Goal: Transaction & Acquisition: Purchase product/service

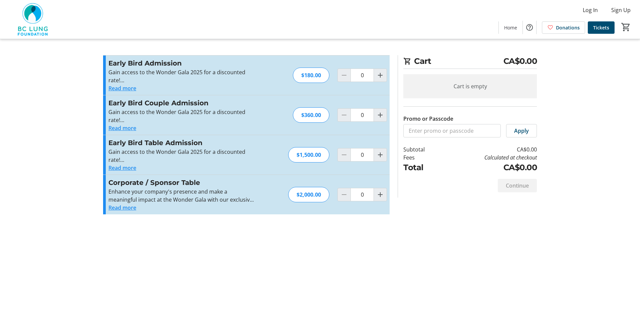
drag, startPoint x: 180, startPoint y: 306, endPoint x: 218, endPoint y: 259, distance: 60.5
click at [184, 304] on div "Cart CA$0.00 Cart is empty Promo or Passcode Apply Subtotal CA$0.00 Fees Calcul…" at bounding box center [320, 159] width 442 height 319
click at [374, 82] on div at bounding box center [379, 75] width 13 height 13
click at [380, 78] on mat-icon "Increment by one" at bounding box center [380, 75] width 8 height 8
type input "1"
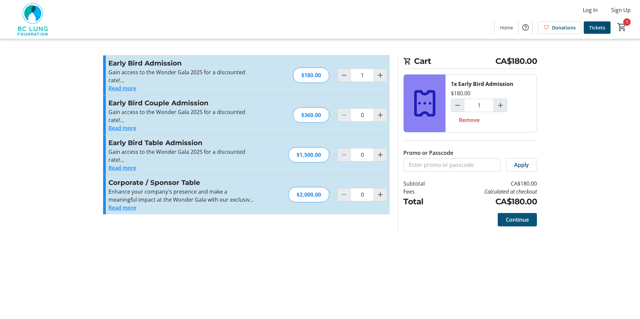
click at [516, 221] on span "Continue" at bounding box center [517, 220] width 23 height 8
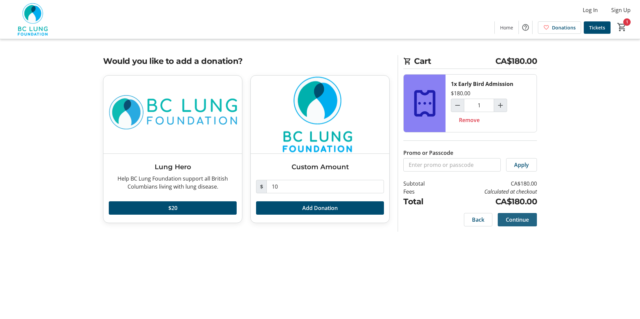
click at [515, 220] on span "Continue" at bounding box center [517, 220] width 23 height 8
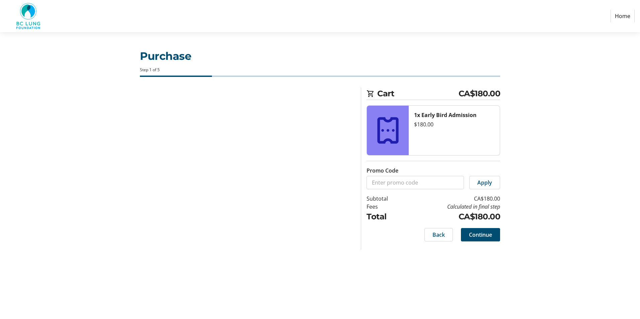
select select
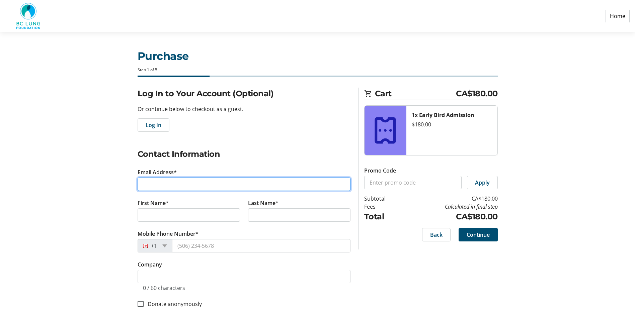
click at [212, 185] on input "Email Address*" at bounding box center [244, 184] width 213 height 13
type input "[PERSON_NAME][EMAIL_ADDRESS][PERSON_NAME][DOMAIN_NAME]"
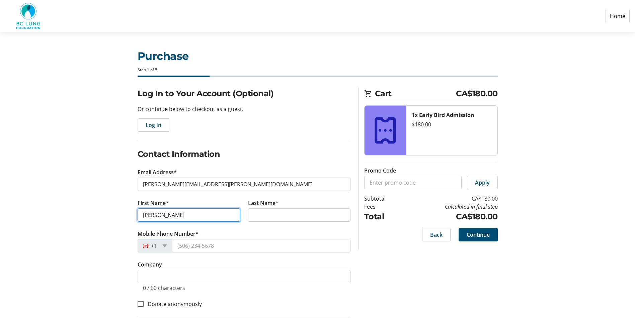
type input "[PERSON_NAME]"
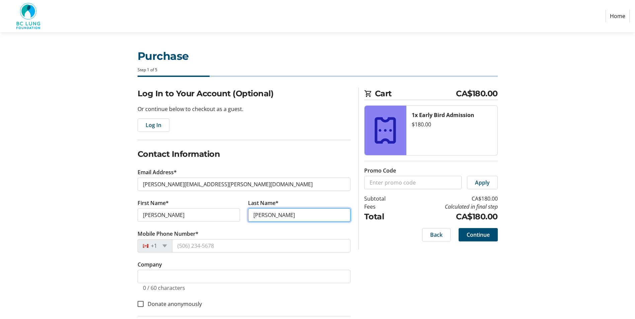
type input "[PERSON_NAME]"
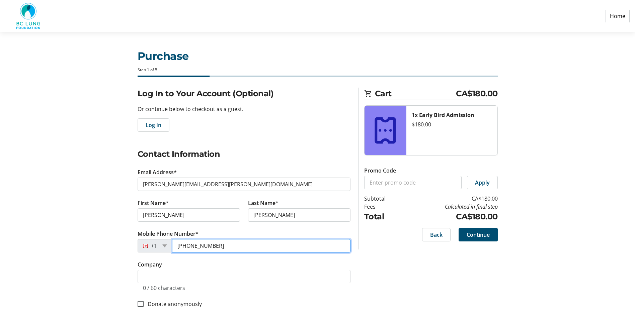
type input "[PHONE_NUMBER]"
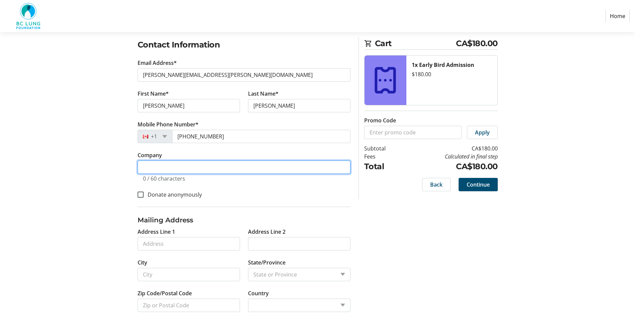
scroll to position [118, 0]
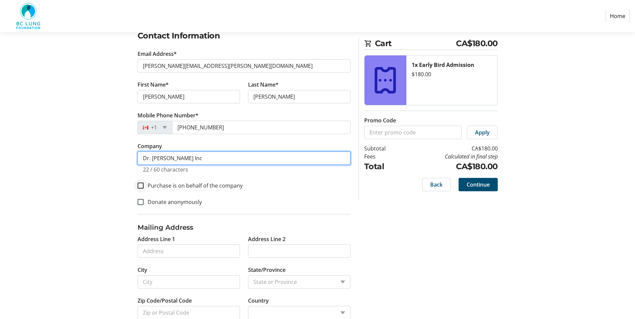
type input "Dr. [PERSON_NAME] Inc"
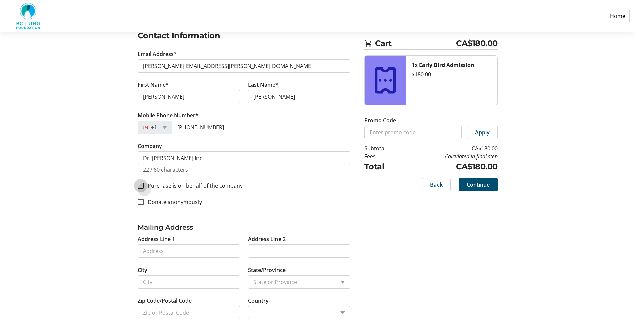
click at [143, 187] on input "Purchase is on behalf of the company" at bounding box center [141, 186] width 6 height 6
checkbox input "true"
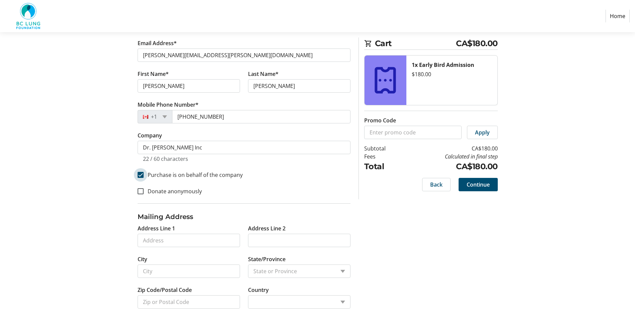
scroll to position [135, 0]
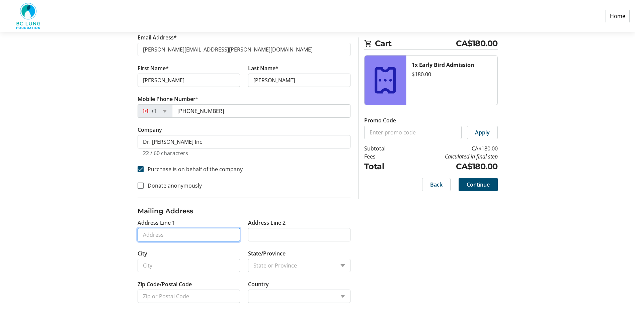
click at [185, 236] on input "Address Line 1" at bounding box center [189, 234] width 102 height 13
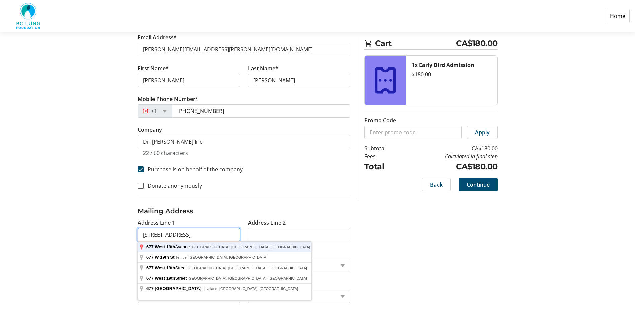
type input "[STREET_ADDRESS]"
type input "[GEOGRAPHIC_DATA]"
type input "V5Z 1W9"
select select "CA"
select select "BC"
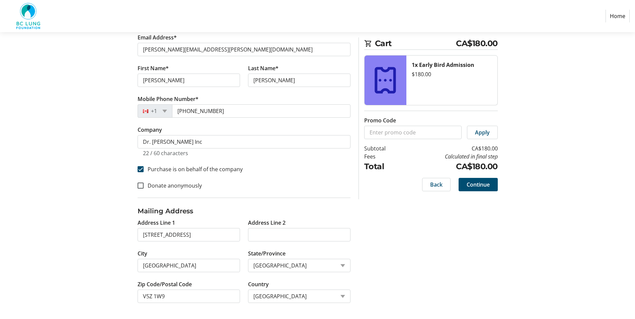
click at [435, 239] on div "Log In to Your Account (Optional) Or continue below to checkout as a guest. Log…" at bounding box center [318, 136] width 442 height 366
click at [487, 186] on span "Continue" at bounding box center [477, 185] width 23 height 8
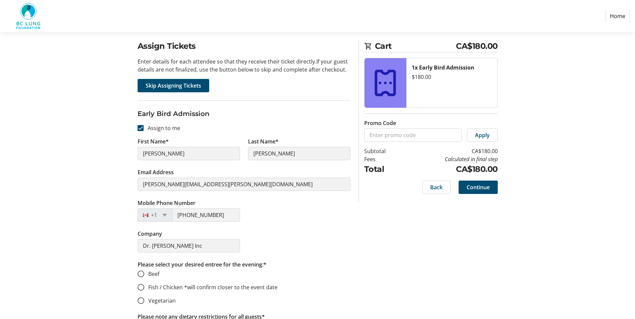
scroll to position [142, 0]
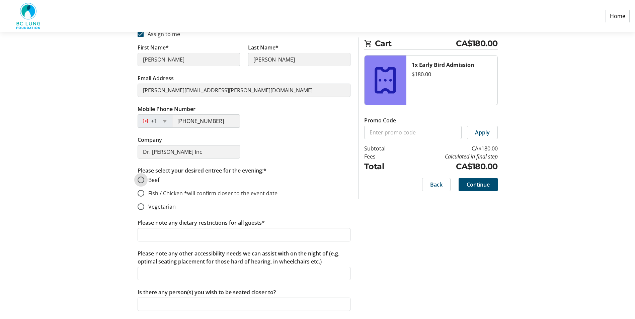
click at [141, 181] on input "Beef" at bounding box center [141, 180] width 7 height 7
radio input "true"
click at [143, 191] on input "Fish / Chicken *will confirm closer to the event date" at bounding box center [141, 193] width 7 height 7
radio input "true"
click at [141, 181] on input "Beef" at bounding box center [141, 180] width 7 height 7
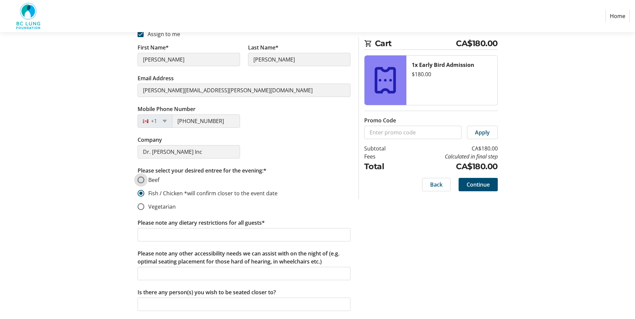
radio input "true"
click at [487, 184] on span "Continue" at bounding box center [477, 185] width 23 height 8
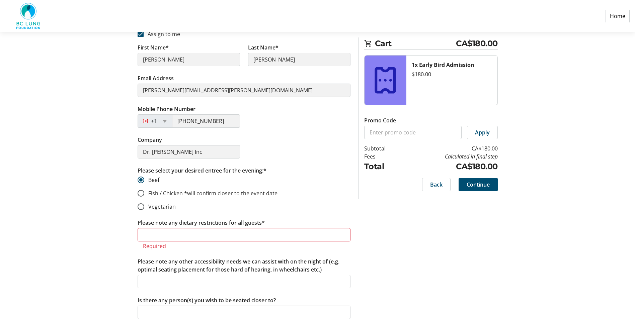
click at [233, 225] on label "Please note any dietary restrictions for all guests*" at bounding box center [201, 223] width 127 height 8
click at [233, 228] on input "Please note any dietary restrictions for all guests*" at bounding box center [244, 234] width 213 height 13
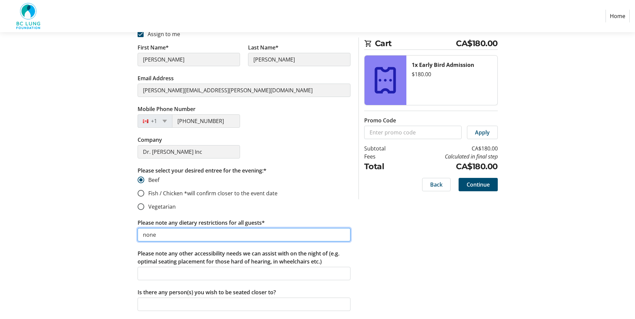
type input "none"
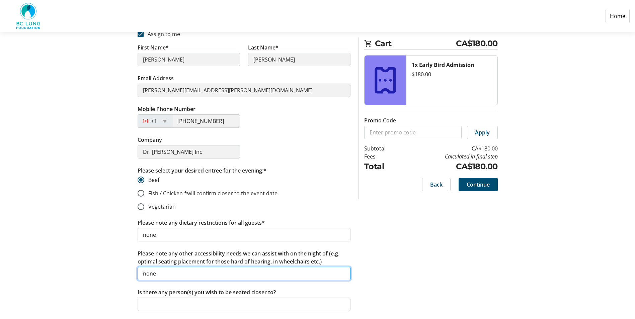
type input "none"
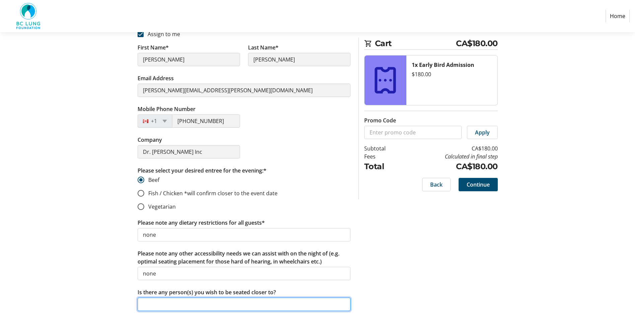
click at [198, 306] on input "Is there any person(s) you wish to be seated closer to?" at bounding box center [244, 304] width 213 height 13
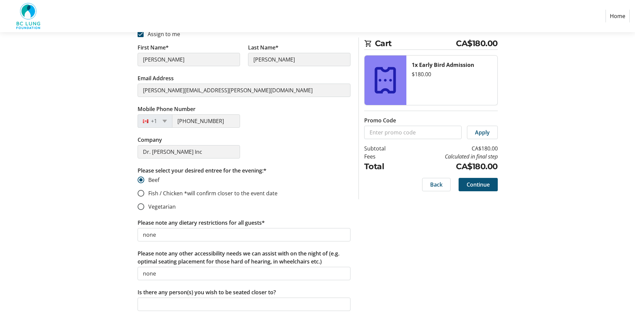
click at [479, 189] on span at bounding box center [477, 185] width 39 height 16
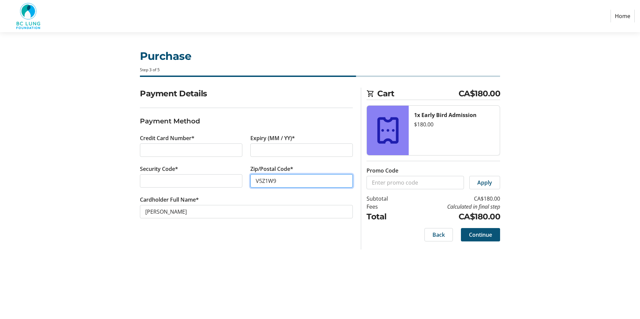
type input "V5Z1W9"
click at [477, 237] on span "Continue" at bounding box center [480, 235] width 23 height 8
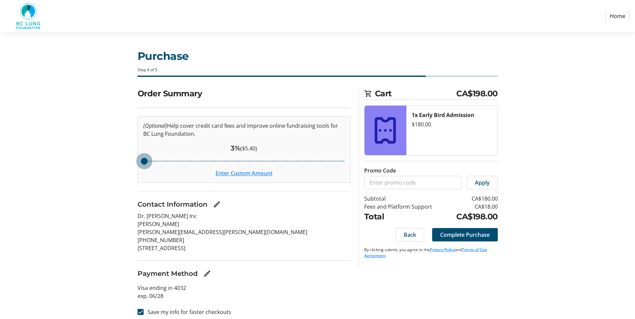
drag, startPoint x: 227, startPoint y: 163, endPoint x: 148, endPoint y: 163, distance: 78.3
type input "3"
click at [148, 163] on input "Cover fees percentage" at bounding box center [243, 161] width 215 height 15
click at [478, 233] on span "Complete Purchase" at bounding box center [465, 235] width 50 height 8
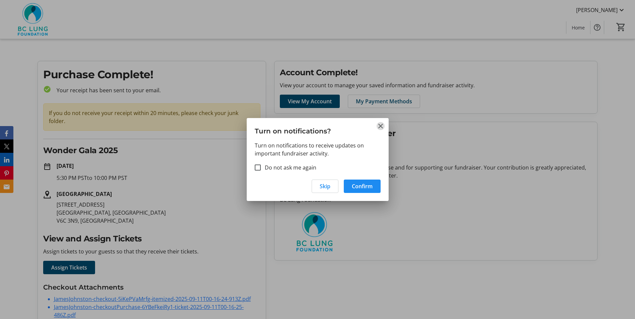
click at [378, 125] on mat-icon "Close" at bounding box center [380, 126] width 8 height 8
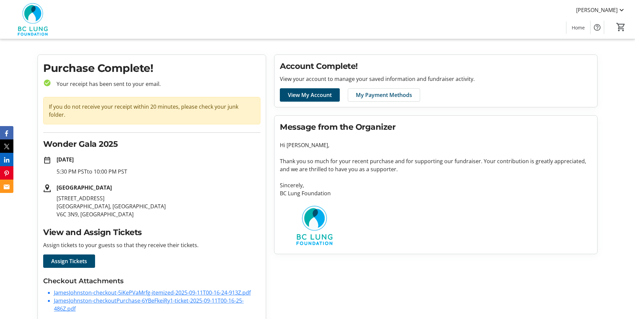
scroll to position [8, 0]
